Goal: Task Accomplishment & Management: Manage account settings

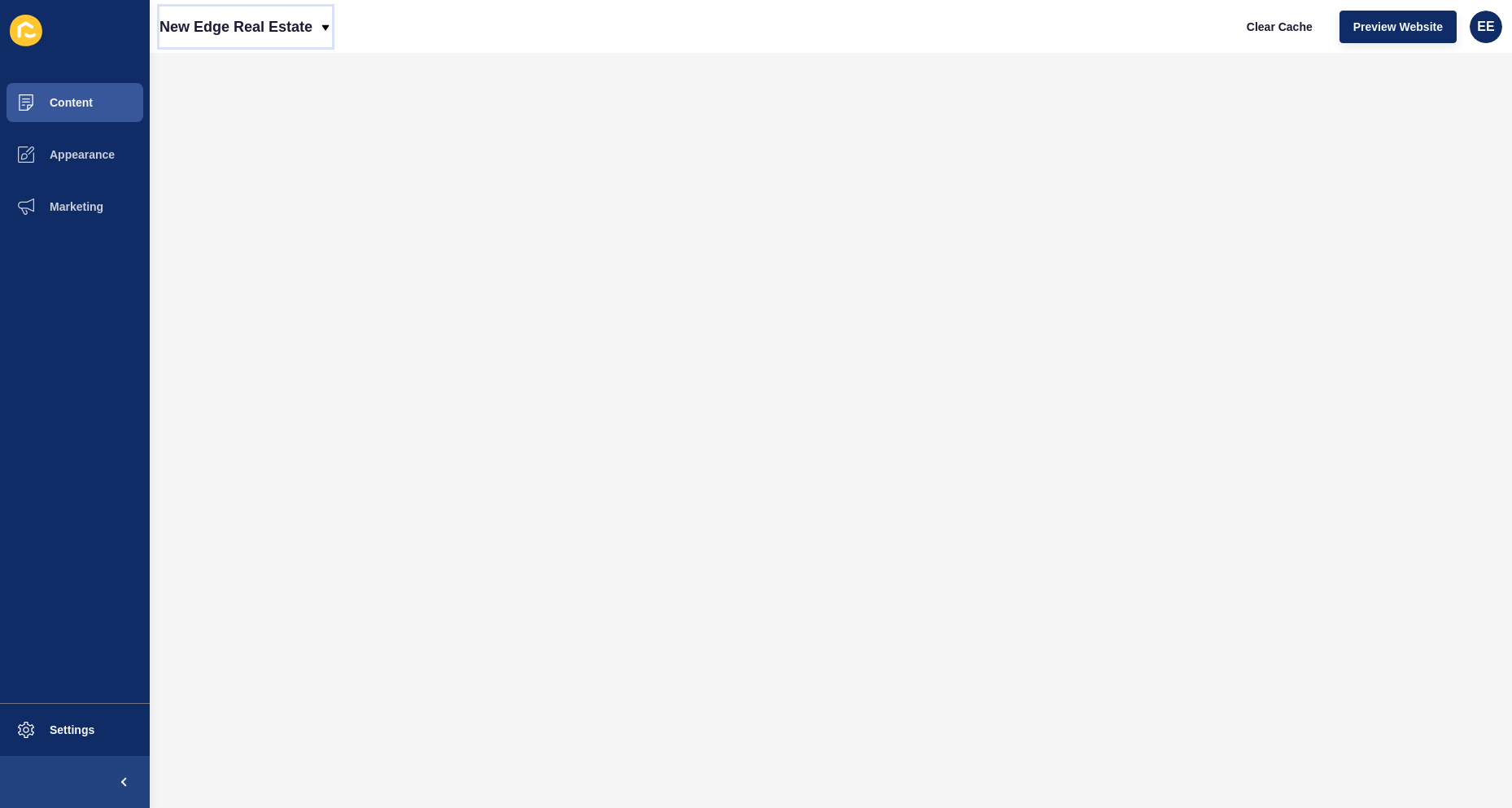
click at [318, 26] on div "New Edge Real Estate" at bounding box center [245, 27] width 172 height 40
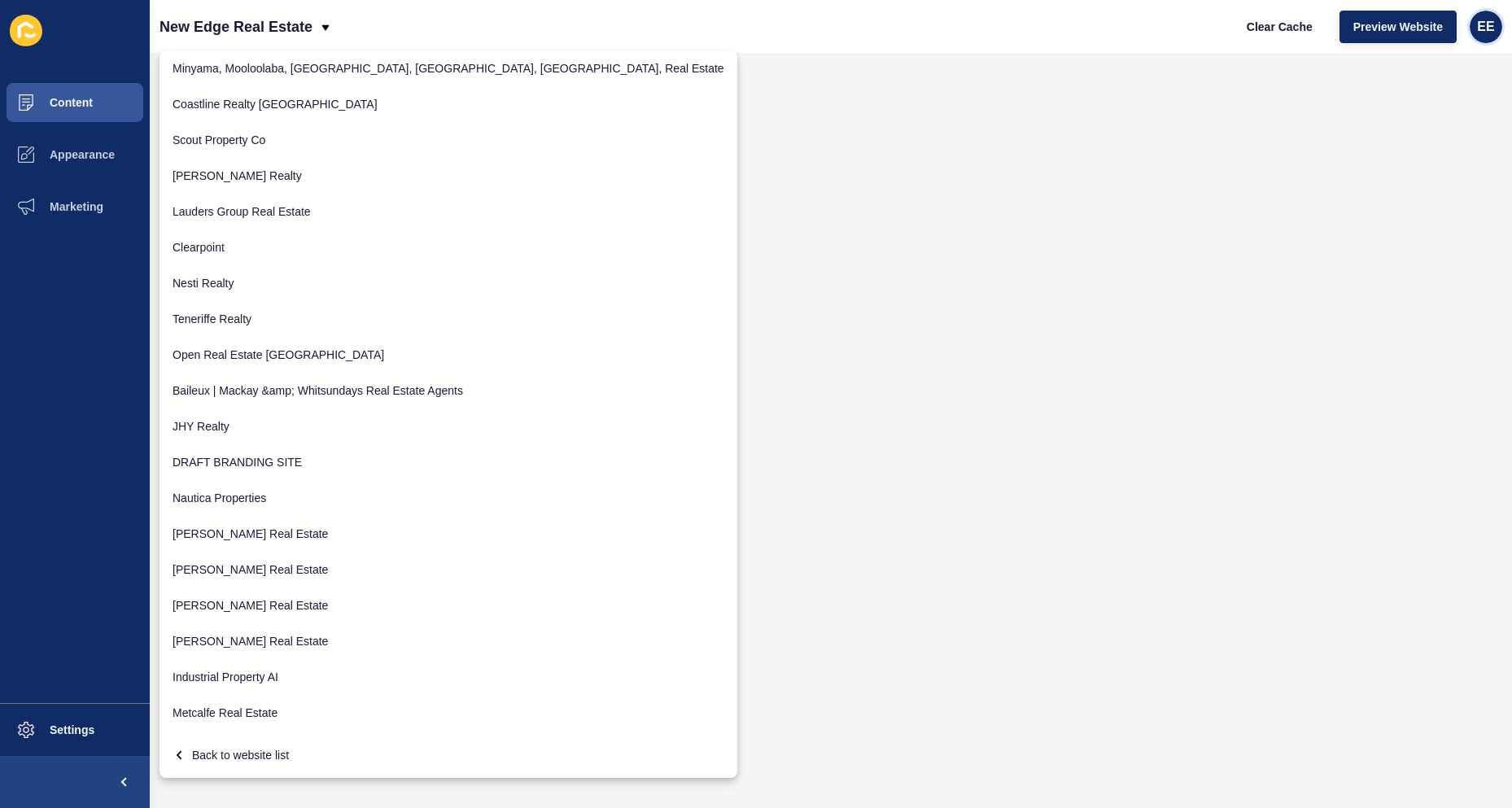
click at [1489, 21] on span "EE" at bounding box center [1484, 27] width 17 height 17
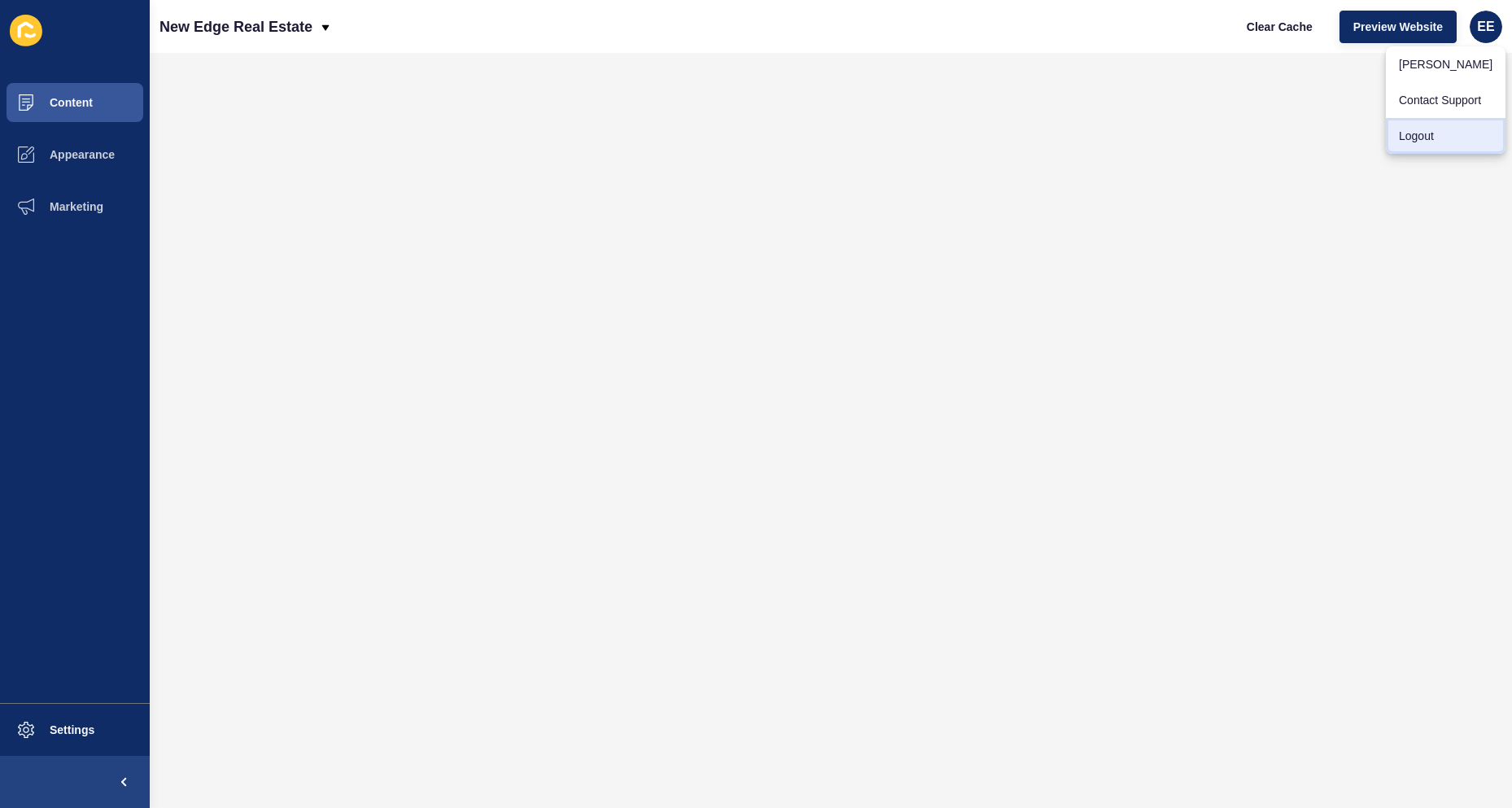
click at [1422, 128] on link "Logout" at bounding box center [1445, 136] width 119 height 35
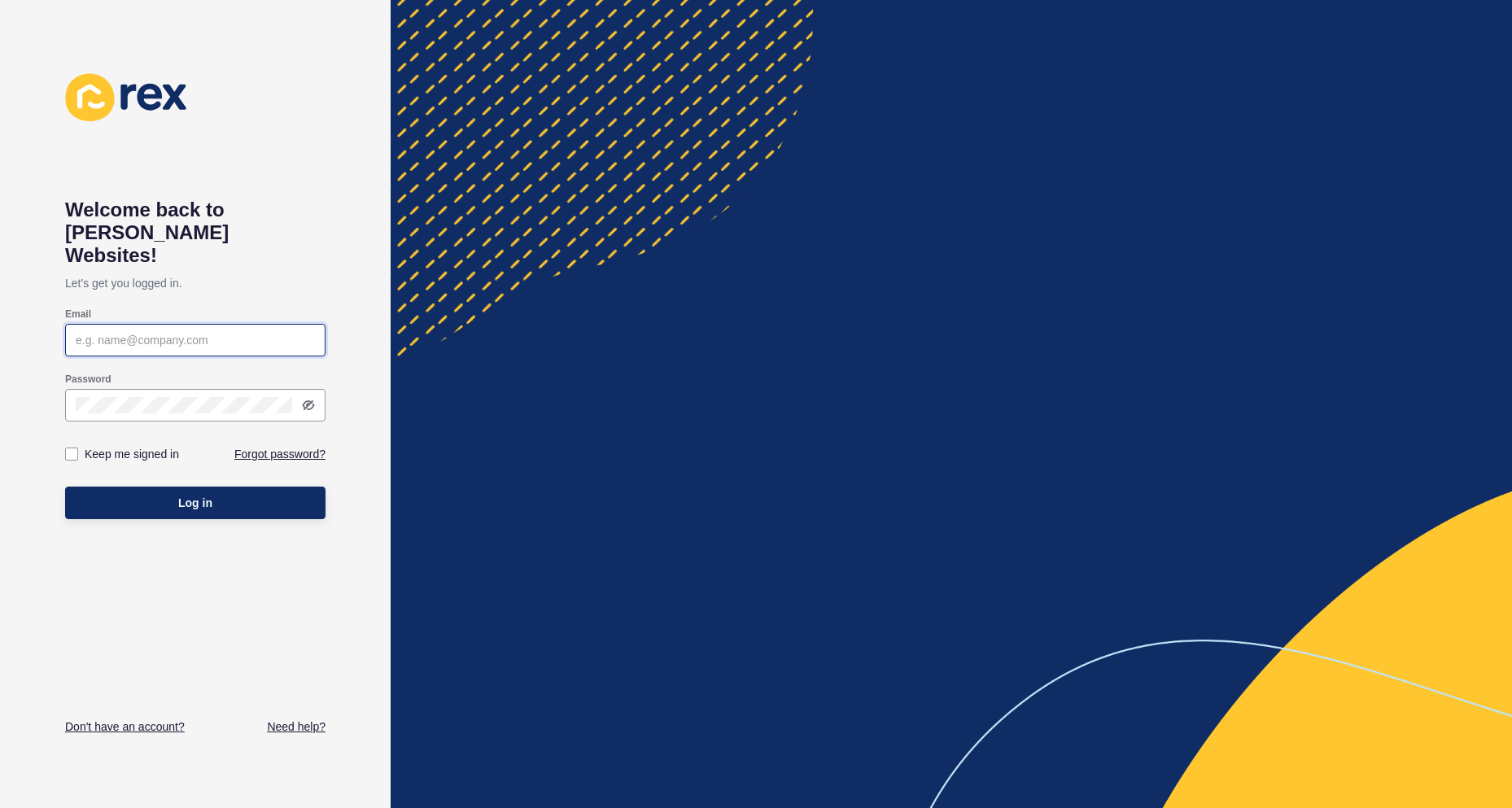
type input "[PERSON_NAME][EMAIL_ADDRESS][PERSON_NAME][DOMAIN_NAME]"
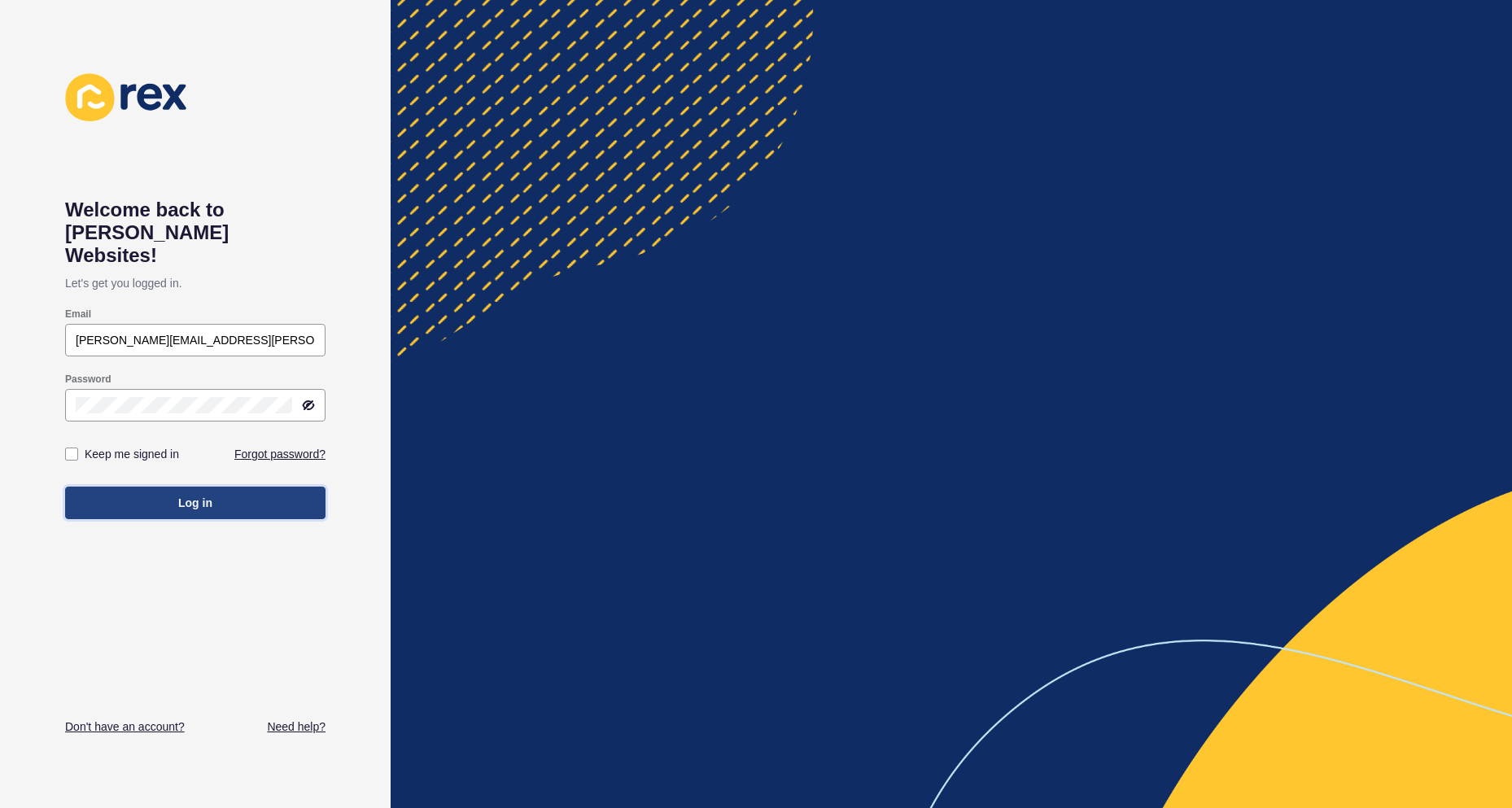
click at [166, 487] on button "Log in" at bounding box center [195, 503] width 260 height 33
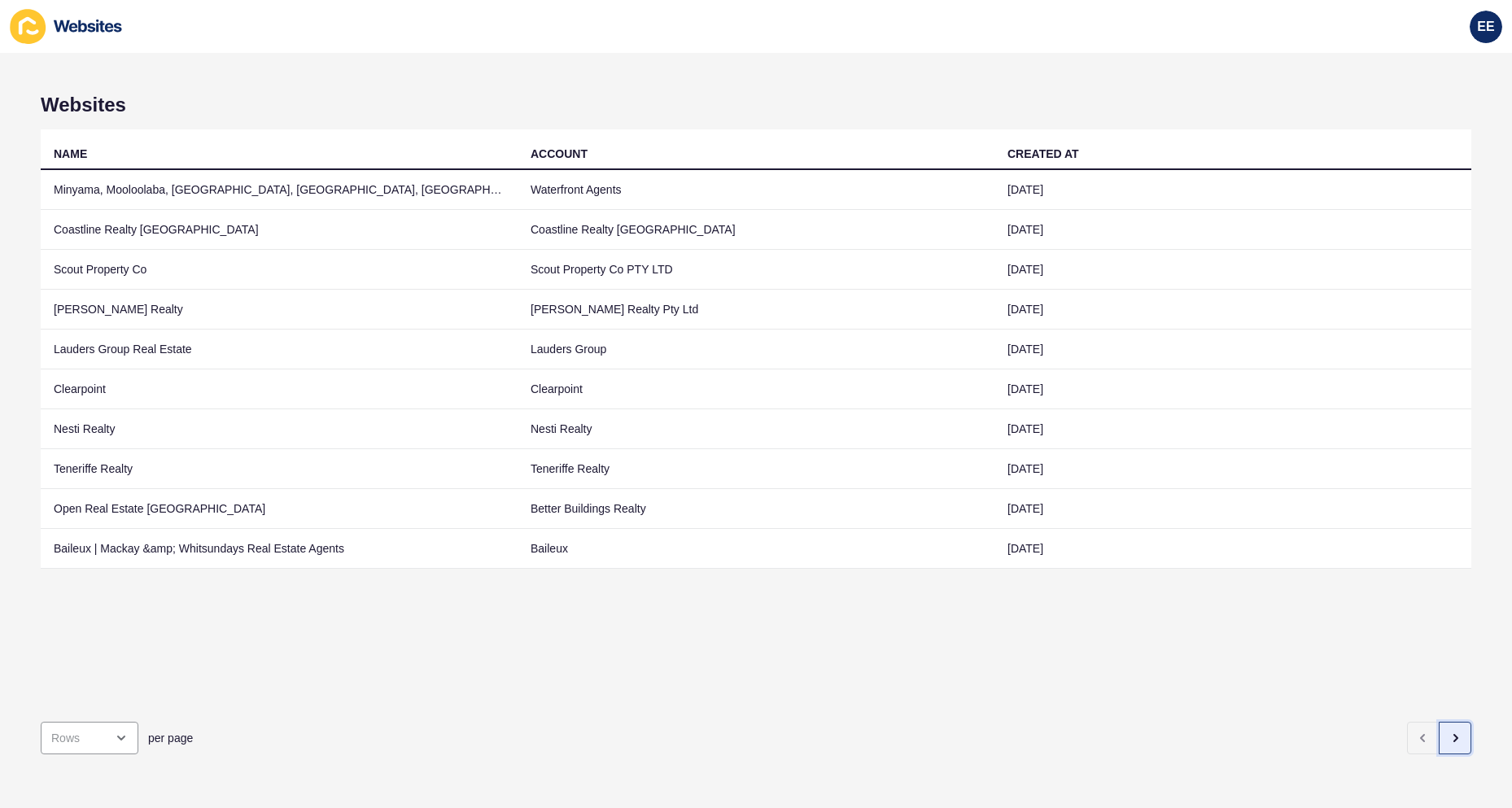
click at [1448, 731] on icon "button" at bounding box center [1454, 737] width 13 height 13
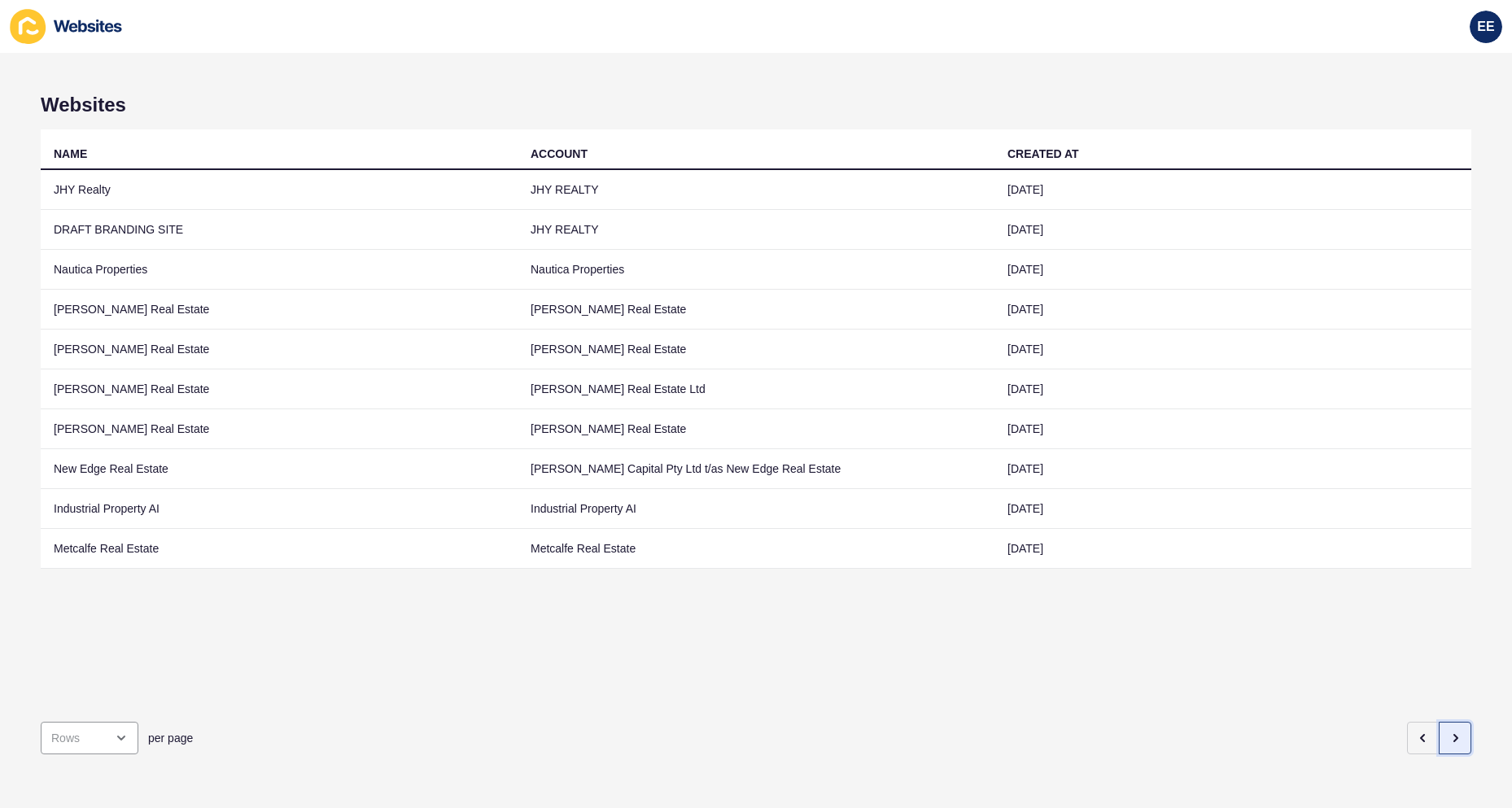
click at [1448, 731] on icon "button" at bounding box center [1454, 737] width 13 height 13
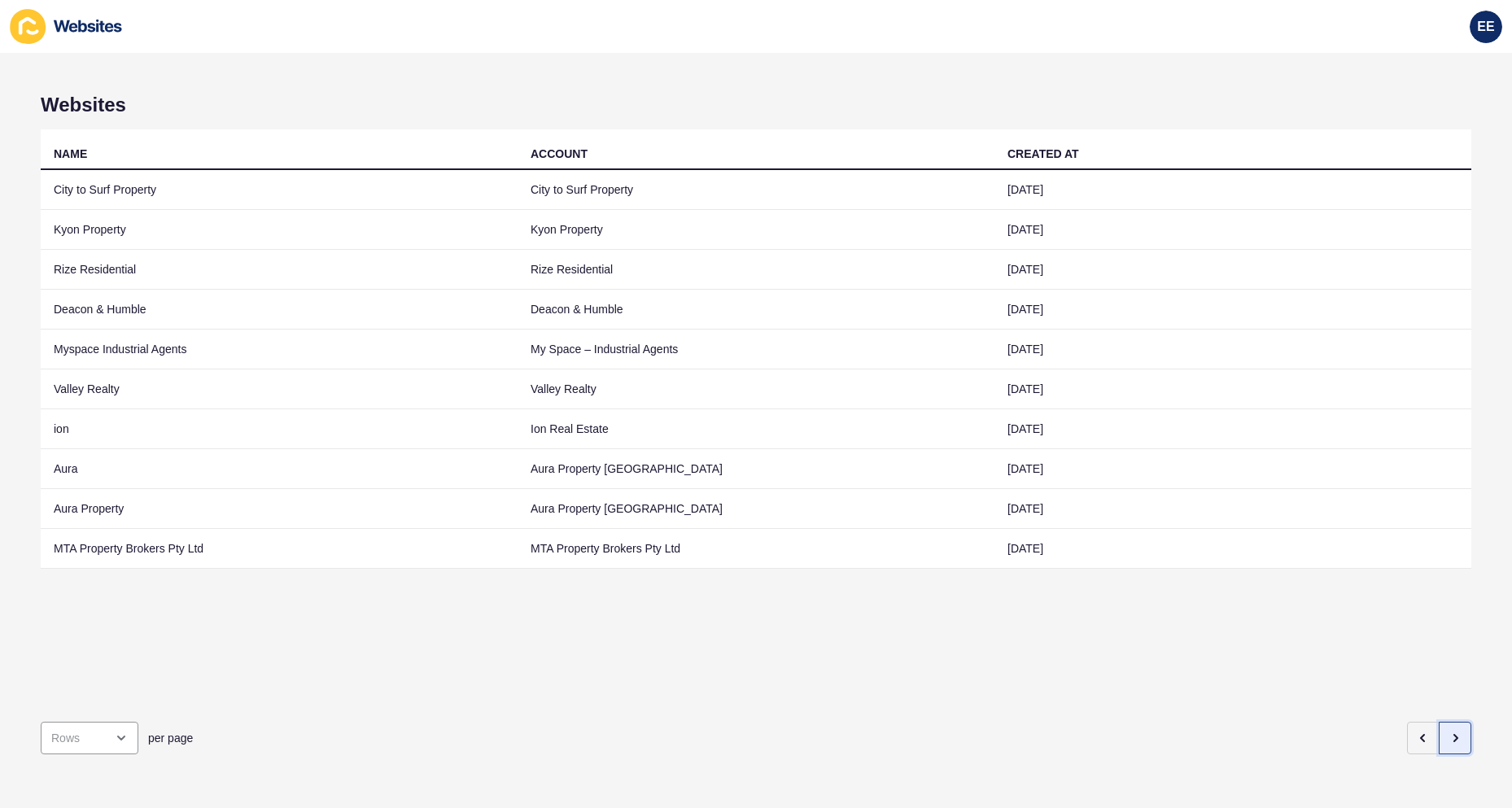
click at [1448, 731] on icon "button" at bounding box center [1454, 737] width 13 height 13
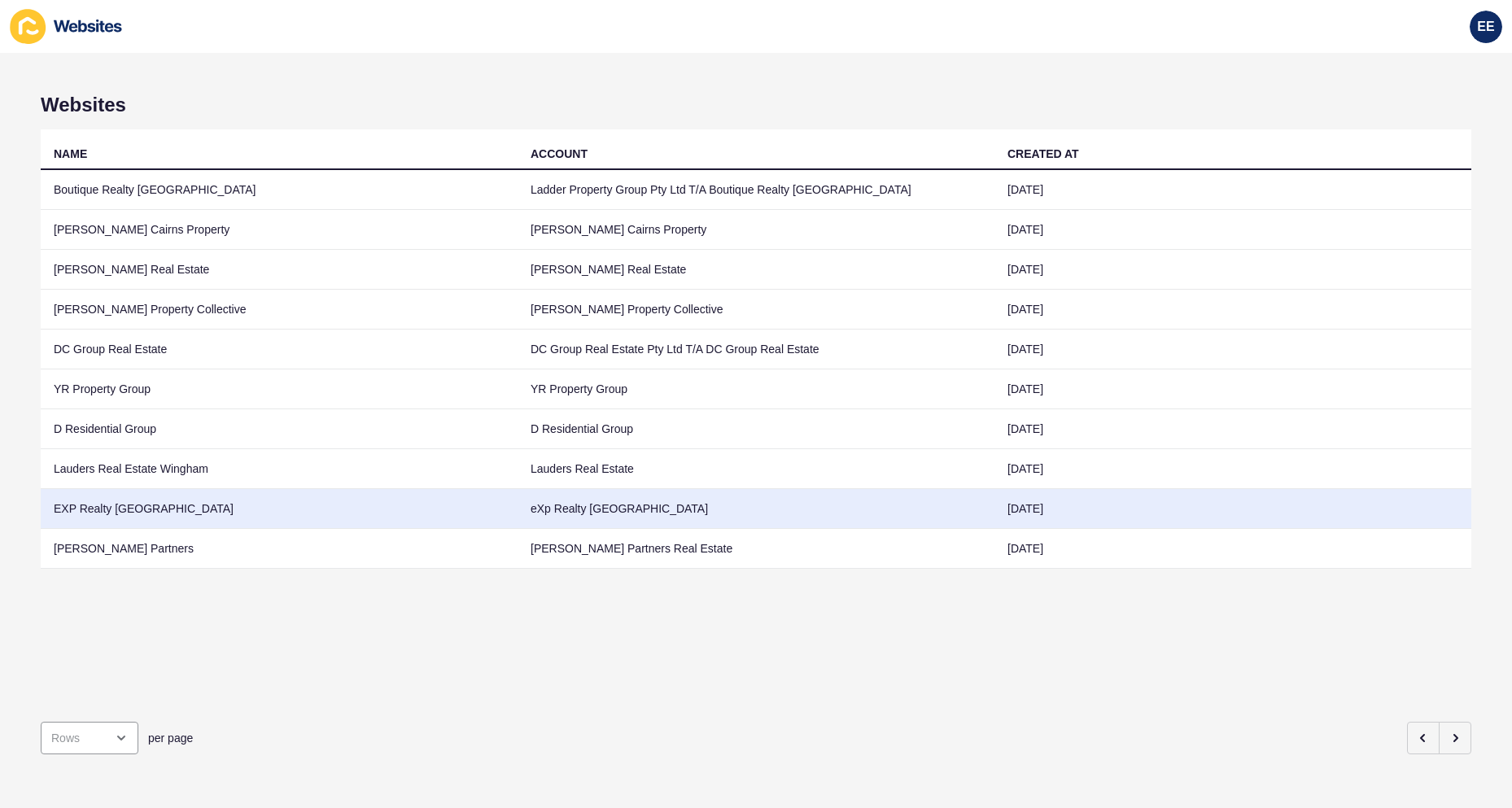
click at [147, 510] on td "EXP Realty [GEOGRAPHIC_DATA]" at bounding box center [279, 508] width 477 height 39
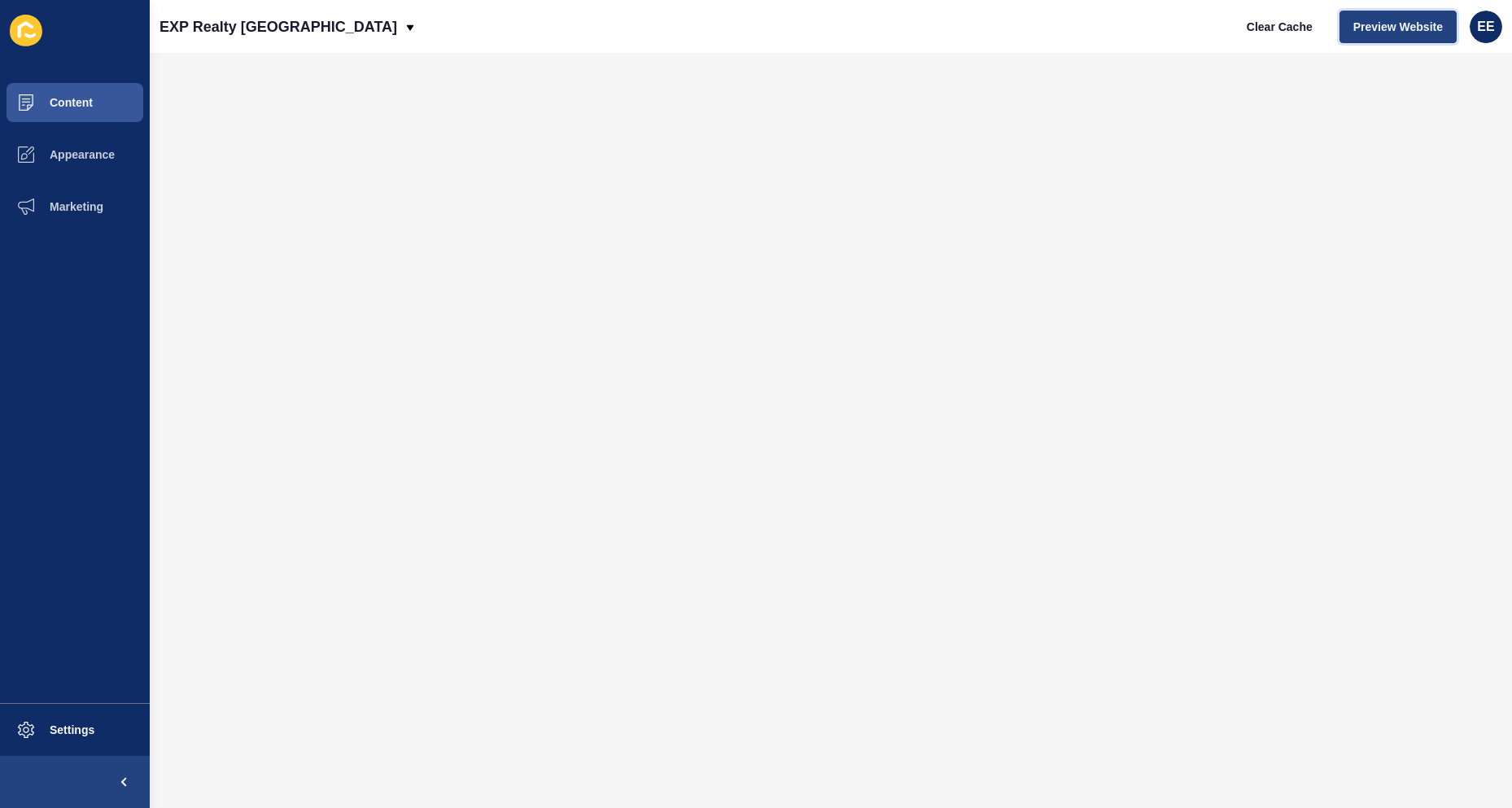
click at [1390, 28] on span "Preview Website" at bounding box center [1398, 27] width 90 height 17
drag, startPoint x: 63, startPoint y: 721, endPoint x: 152, endPoint y: 665, distance: 105.2
click at [68, 714] on button "Settings" at bounding box center [75, 729] width 150 height 52
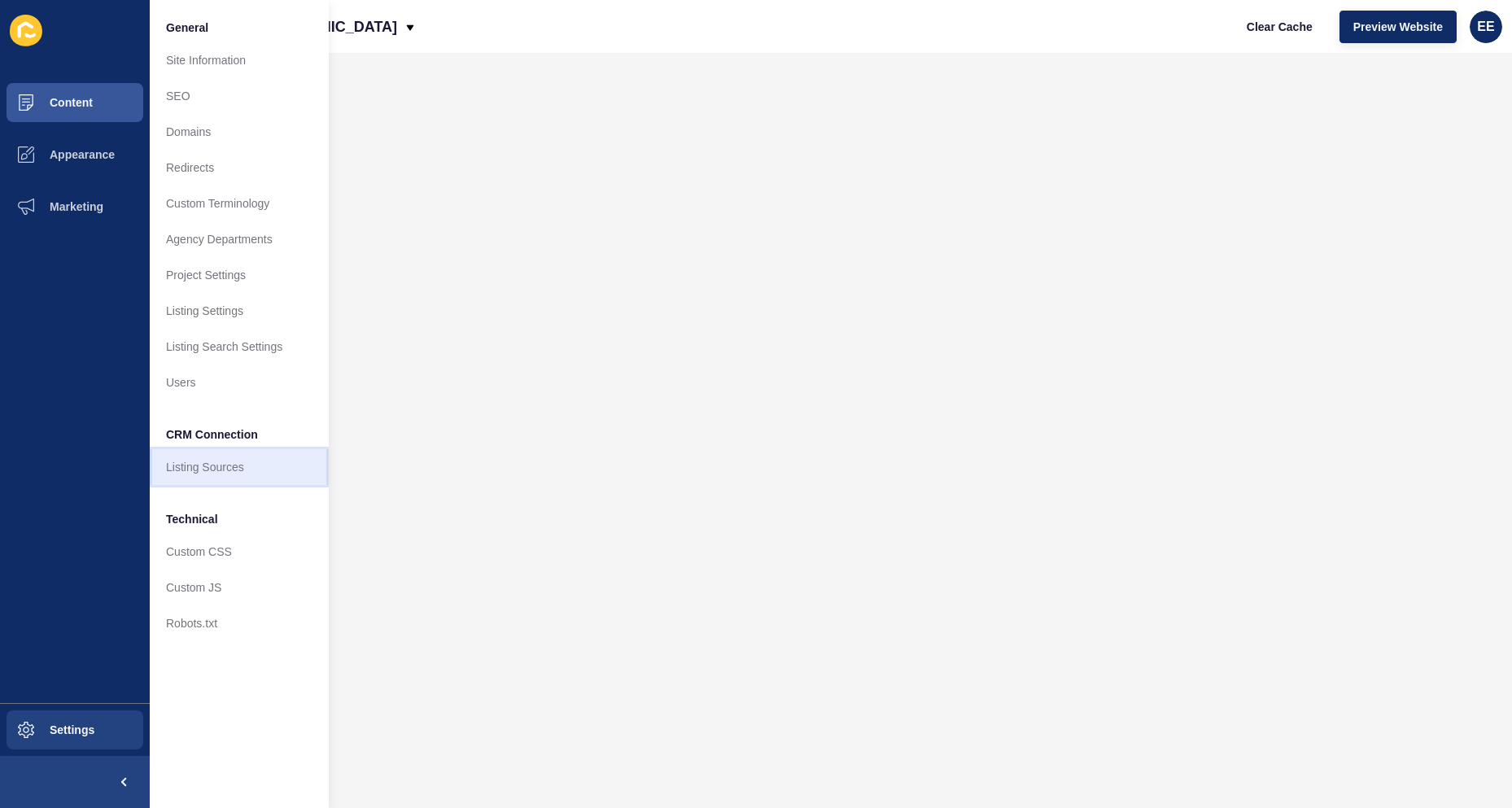
click at [195, 475] on link "Listing Sources" at bounding box center [240, 467] width 179 height 35
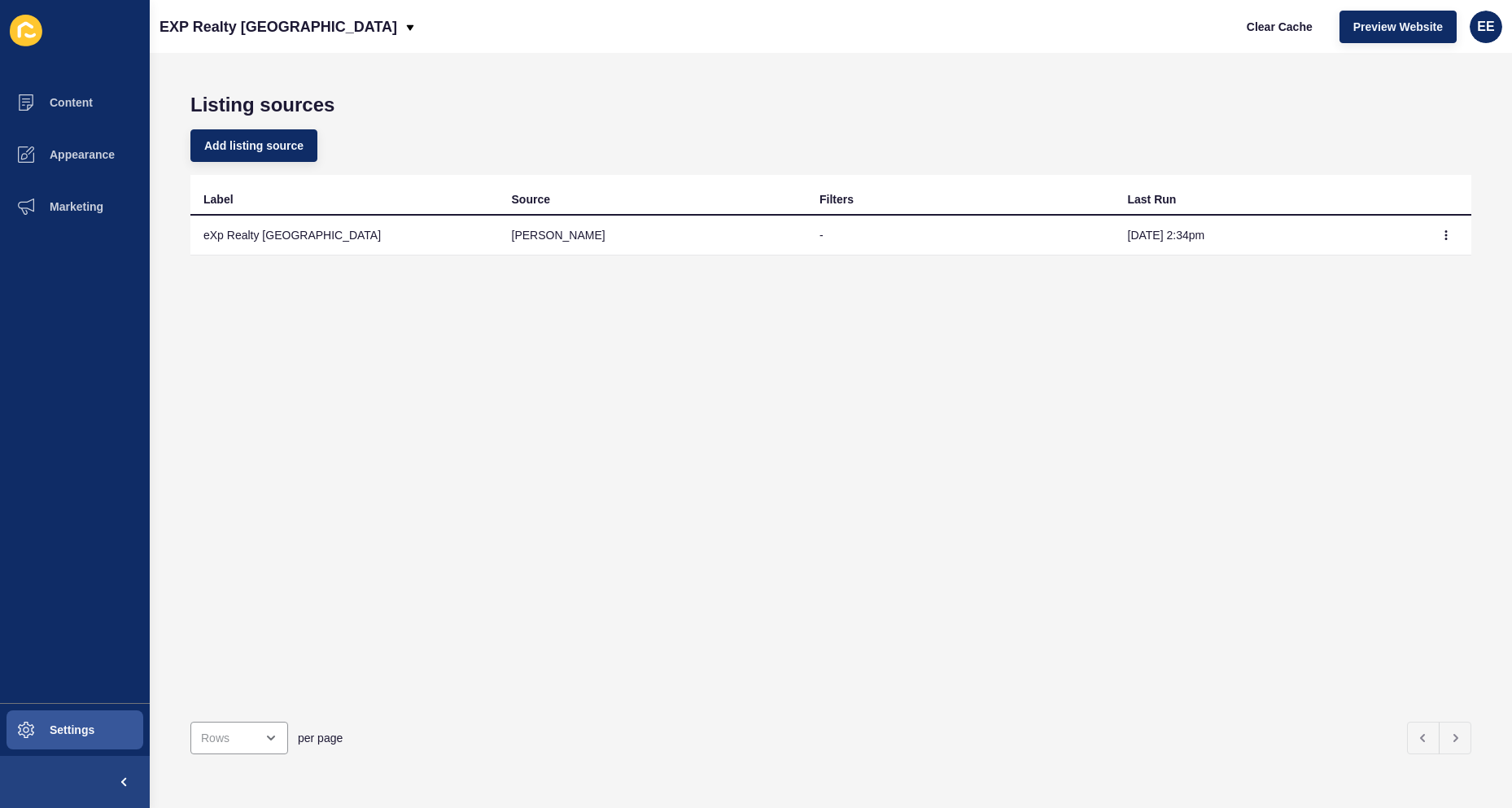
drag, startPoint x: 646, startPoint y: 470, endPoint x: 652, endPoint y: 462, distance: 10.0
click at [652, 462] on div "Label Source Filters Last Run eXp Realty [GEOGRAPHIC_DATA] [PERSON_NAME] - [DAT…" at bounding box center [830, 440] width 1280 height 533
drag, startPoint x: 63, startPoint y: 96, endPoint x: 344, endPoint y: 8, distance: 294.5
click at [64, 96] on span "Content" at bounding box center [45, 101] width 96 height 13
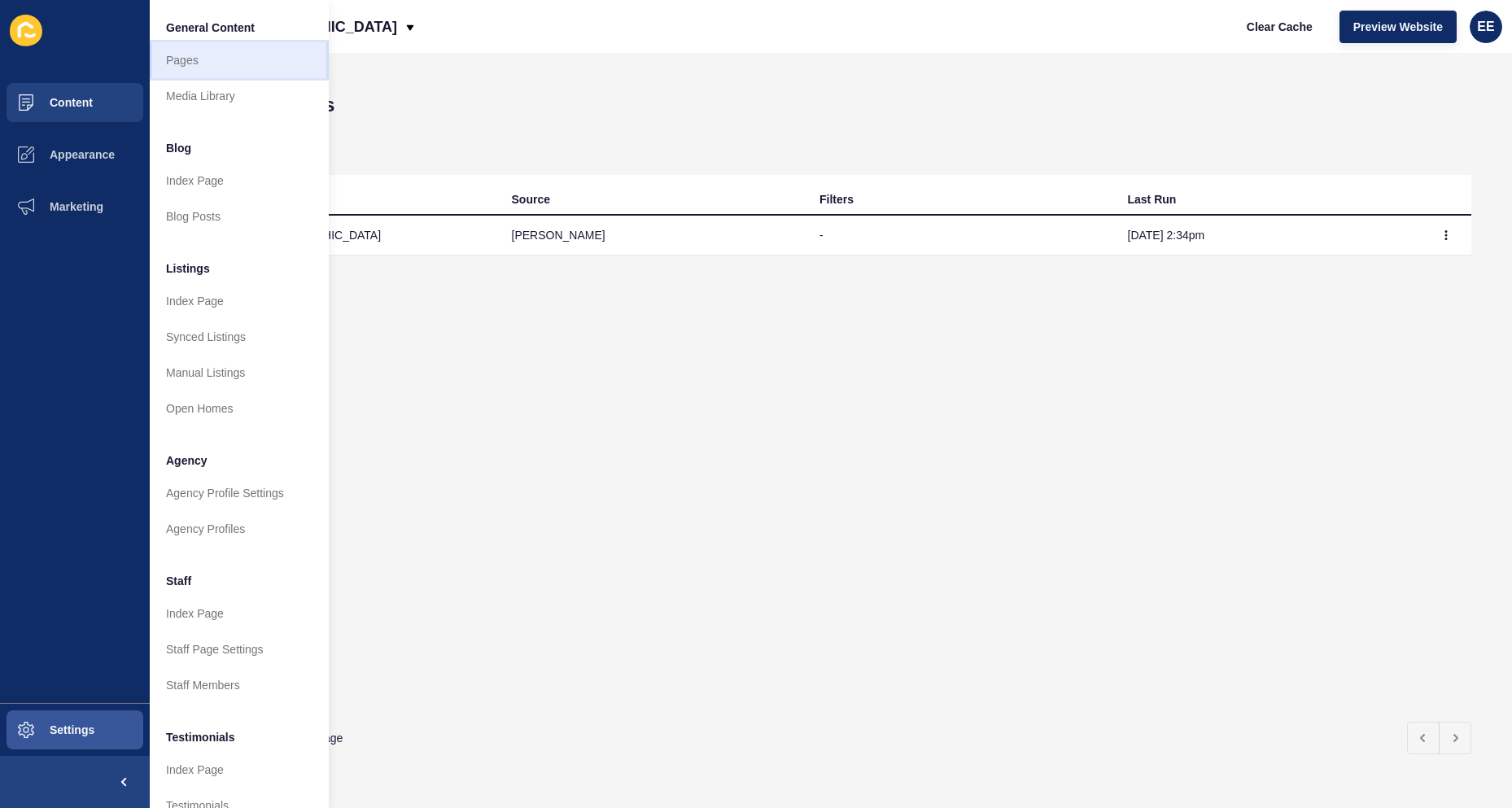
click at [204, 58] on link "Pages" at bounding box center [240, 60] width 179 height 35
